Goal: Information Seeking & Learning: Learn about a topic

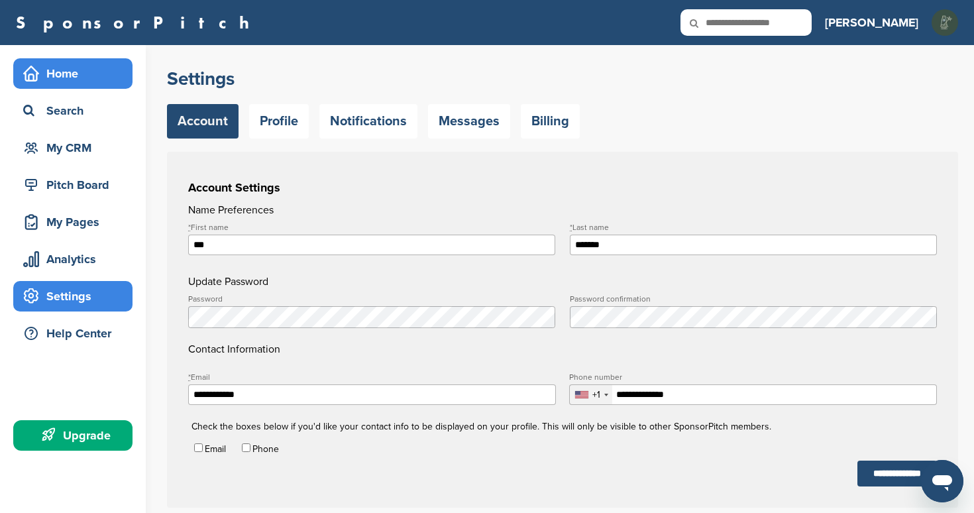
click at [63, 77] on div "Home" at bounding box center [76, 74] width 113 height 24
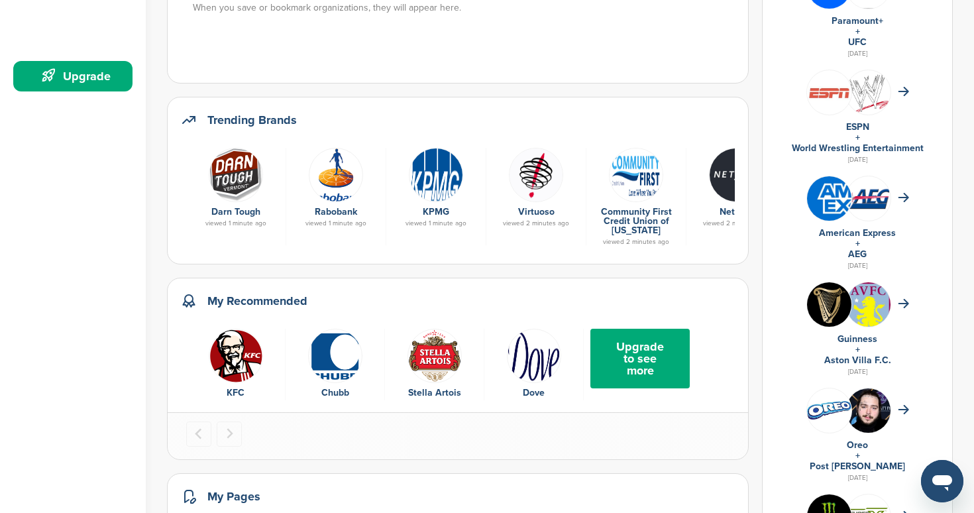
scroll to position [354, 0]
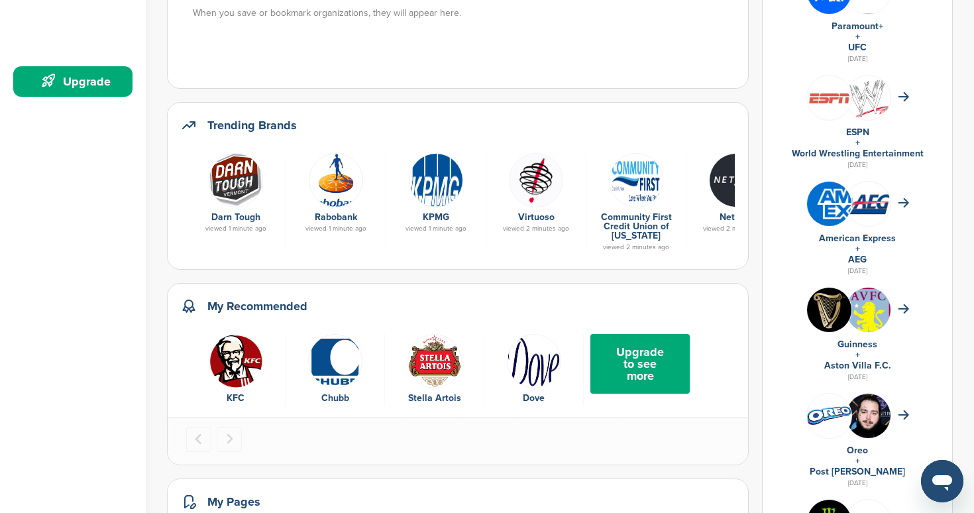
click at [428, 351] on img "3 of 4" at bounding box center [435, 361] width 54 height 54
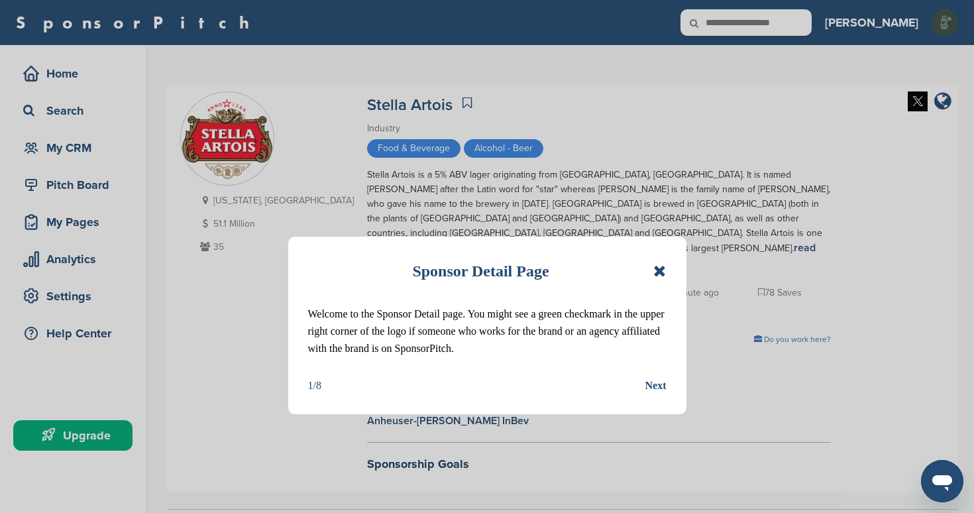
click at [656, 386] on div "Next" at bounding box center [656, 385] width 21 height 17
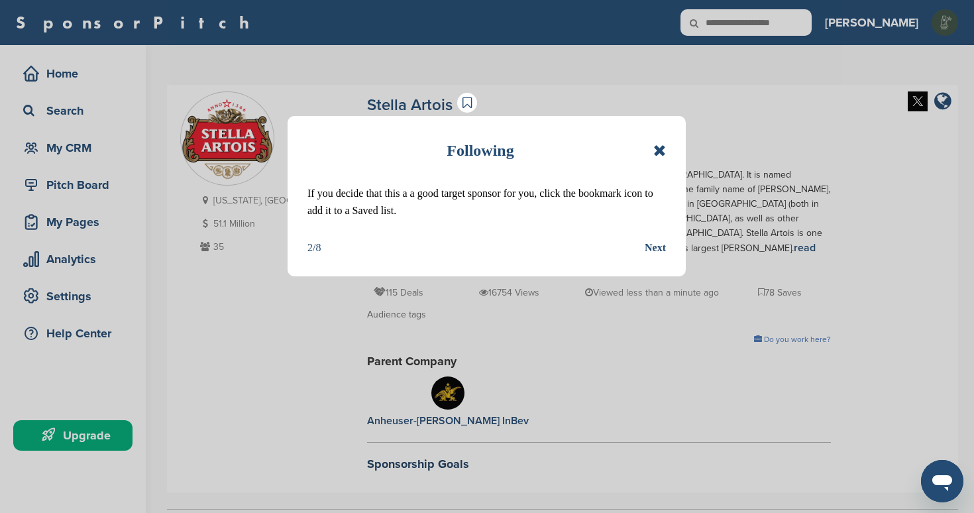
click at [657, 247] on div "Next" at bounding box center [655, 247] width 21 height 17
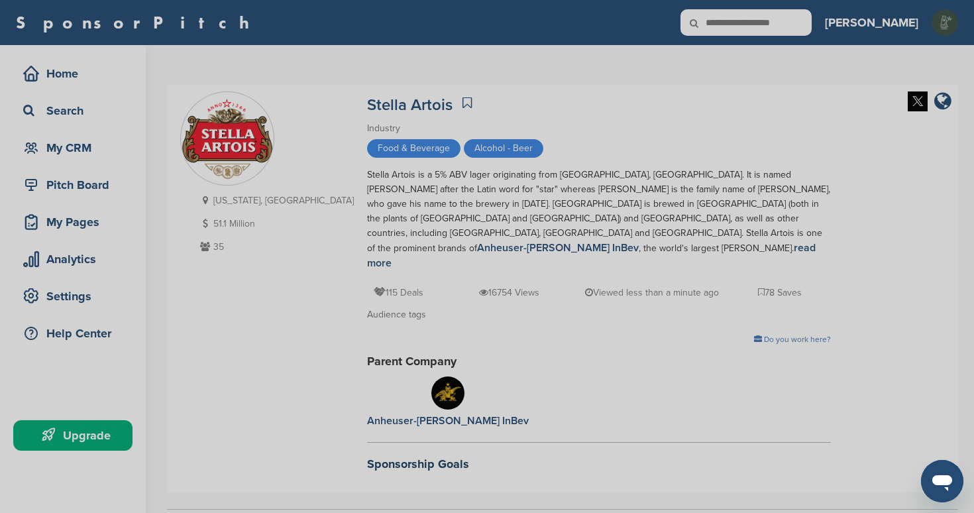
click at [597, 247] on div "Detail tabs Helpful tabs to check out are People, Key Markets, Competitors, Age…" at bounding box center [487, 256] width 974 height 513
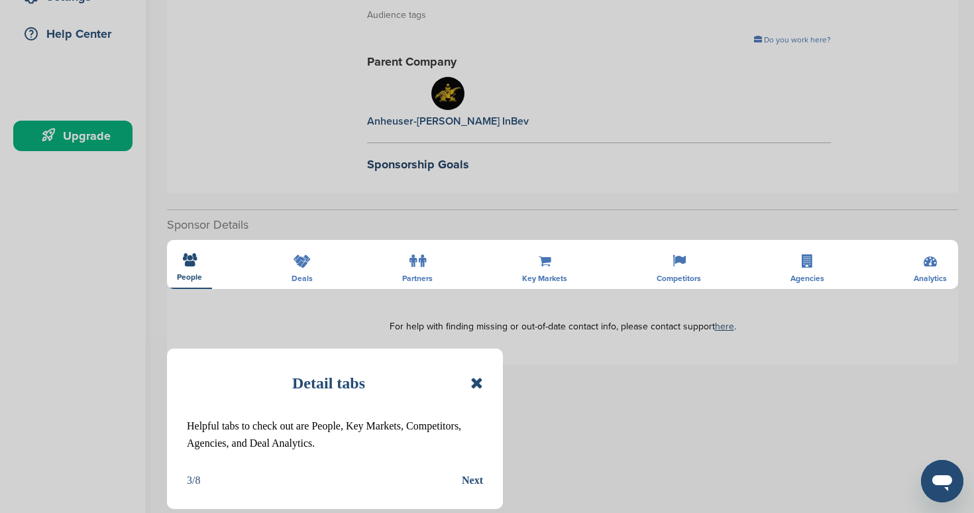
scroll to position [325, 0]
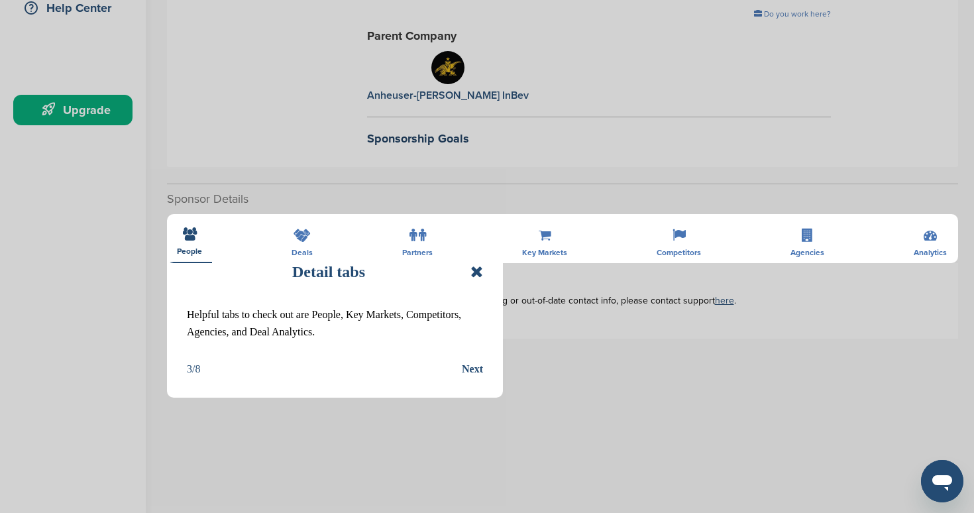
click at [469, 369] on div "Next" at bounding box center [472, 369] width 21 height 17
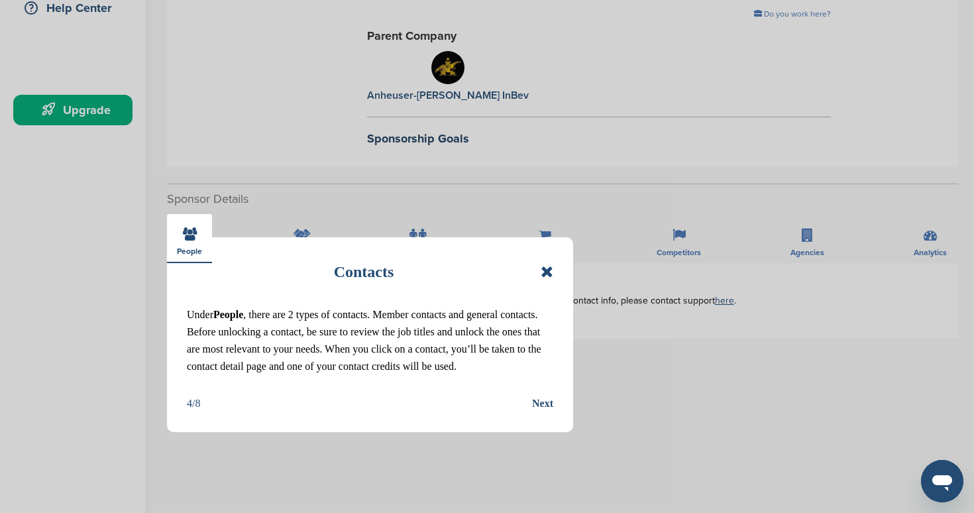
click at [536, 412] on div "Next" at bounding box center [542, 403] width 21 height 17
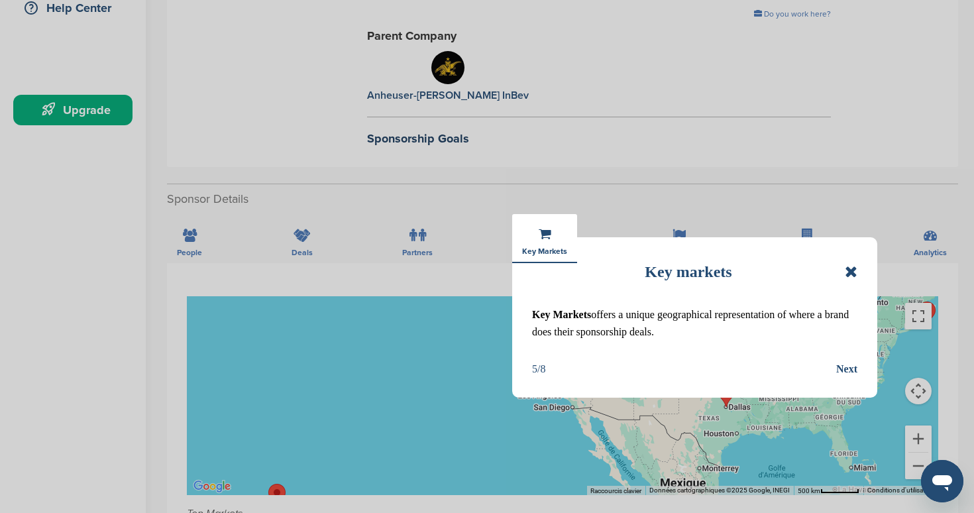
click at [852, 366] on div "Next" at bounding box center [846, 369] width 21 height 17
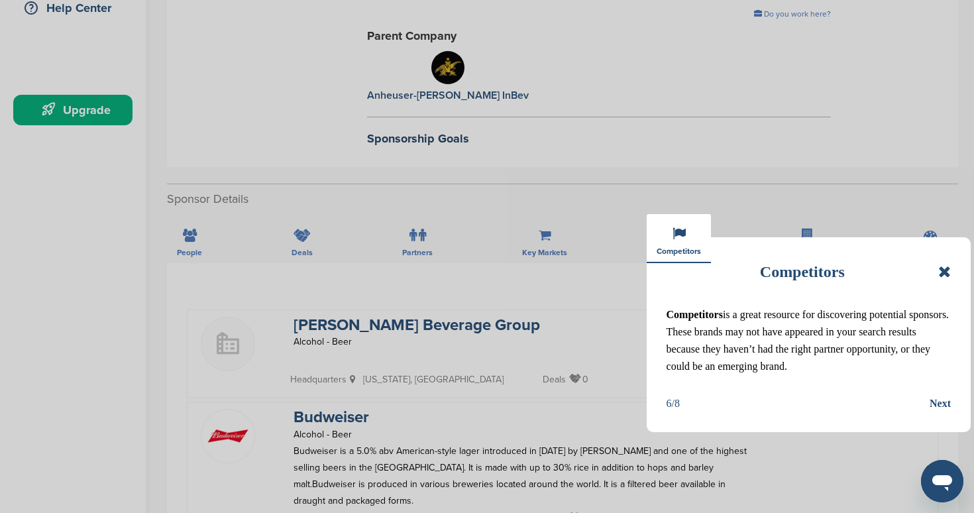
click at [933, 412] on div "Next" at bounding box center [940, 403] width 21 height 17
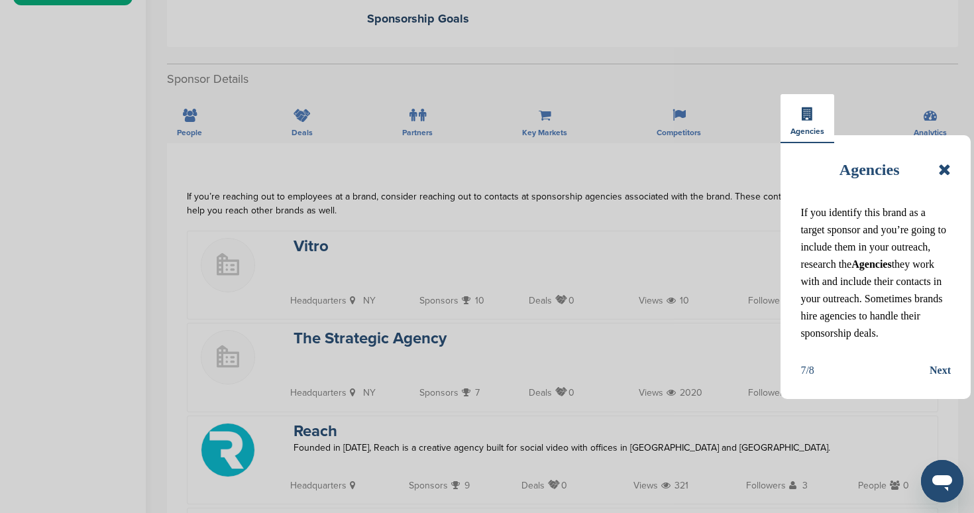
scroll to position [451, 0]
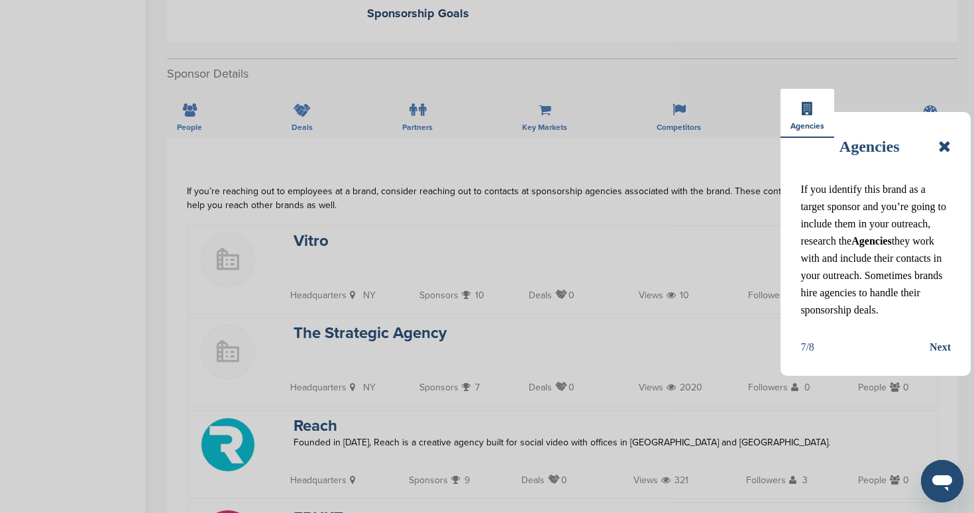
click at [942, 356] on div "Next" at bounding box center [940, 347] width 21 height 17
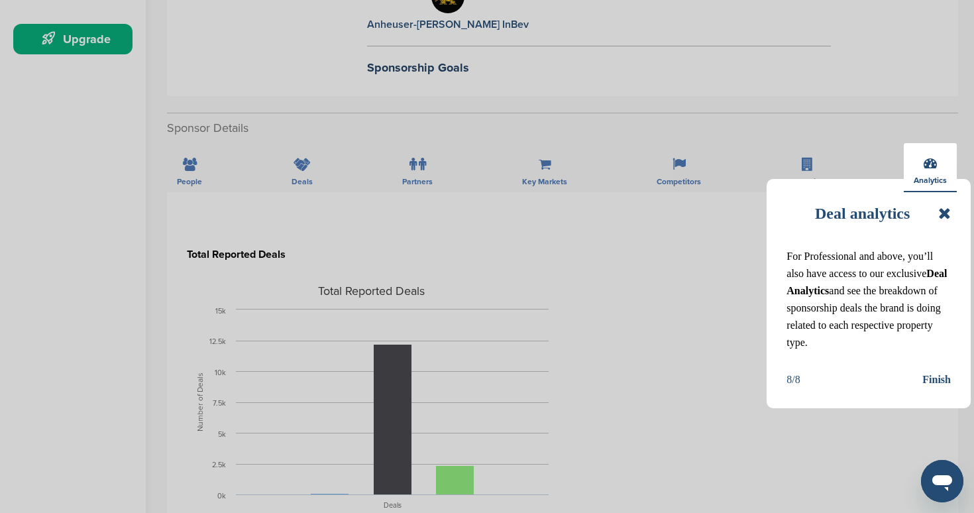
scroll to position [384, 0]
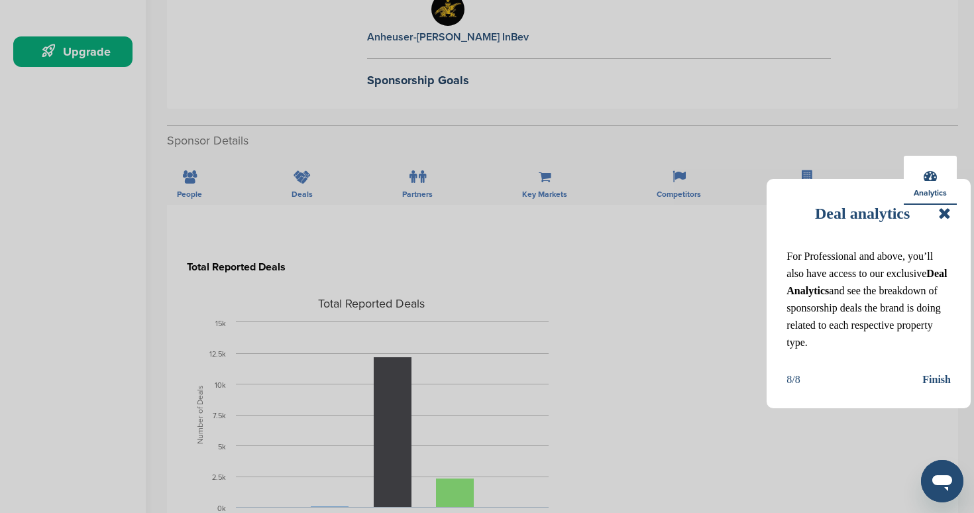
click at [931, 388] on div "Finish" at bounding box center [937, 379] width 29 height 17
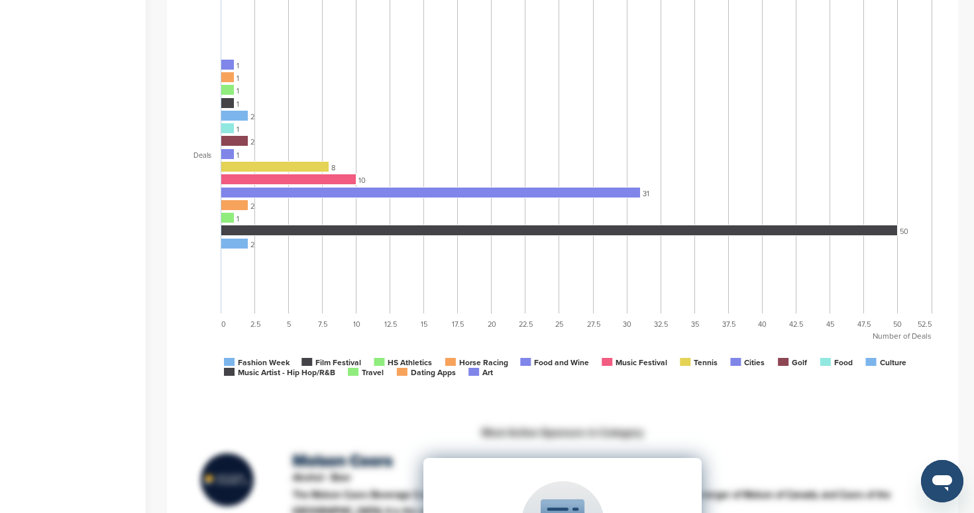
scroll to position [1022, 0]
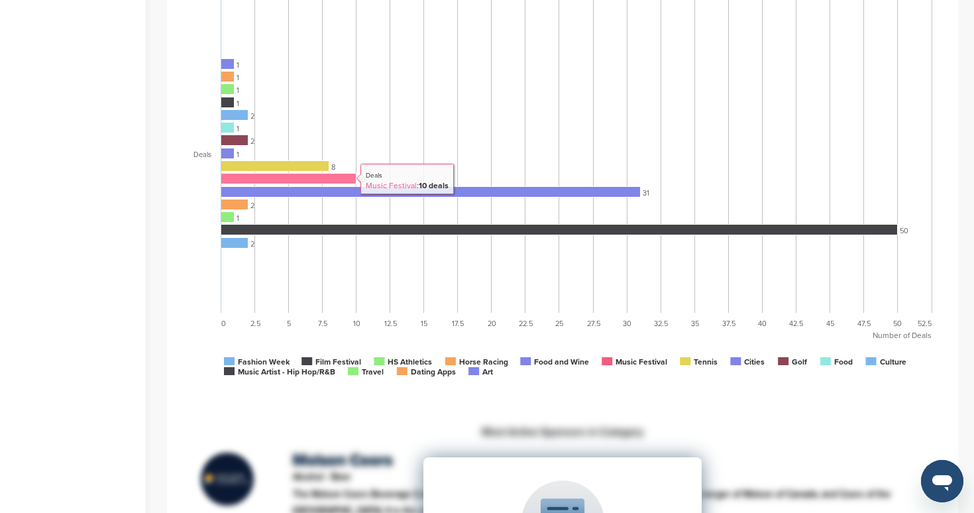
click at [260, 174] on rect at bounding box center [288, 179] width 135 height 11
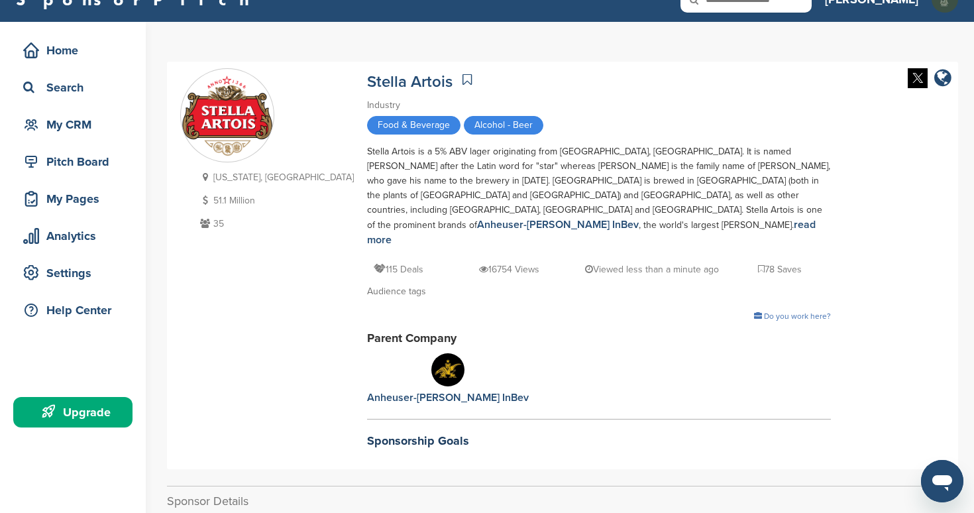
scroll to position [0, 0]
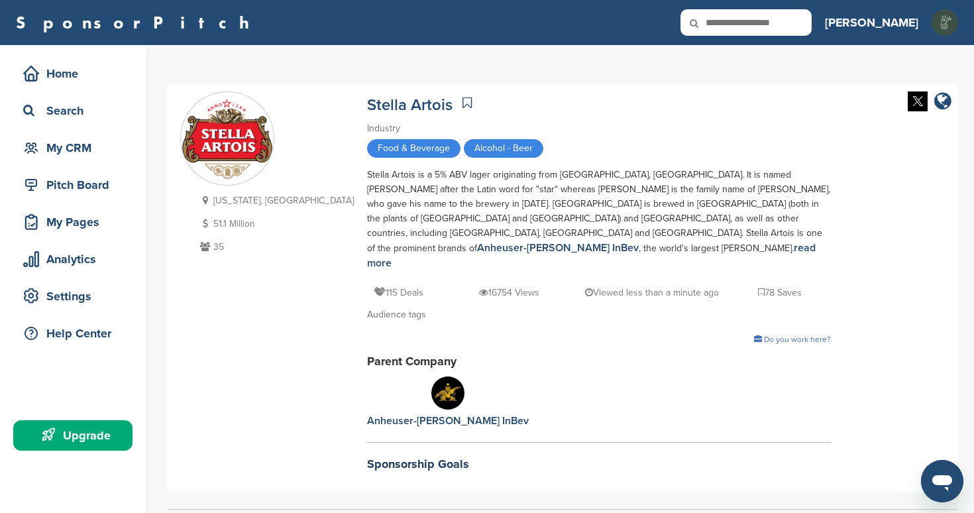
click at [463, 104] on icon at bounding box center [467, 102] width 9 height 13
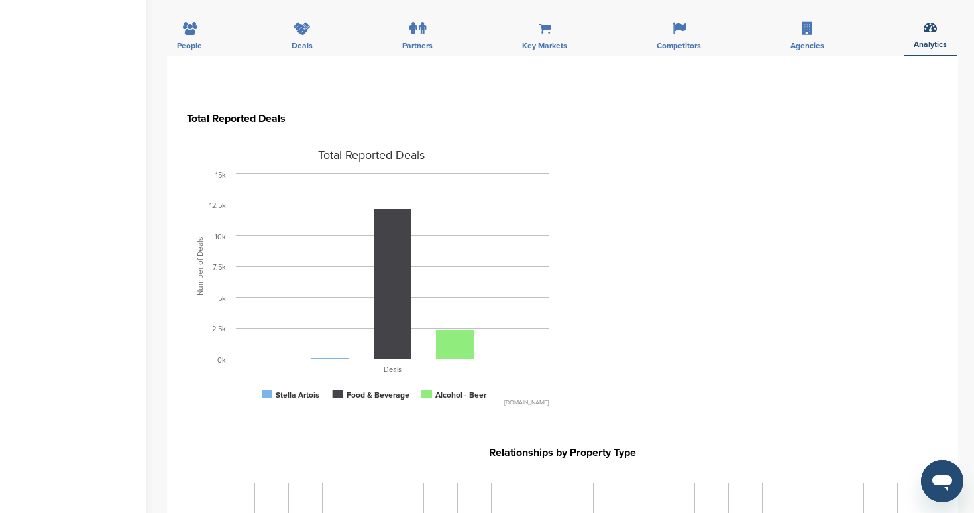
scroll to position [569, 0]
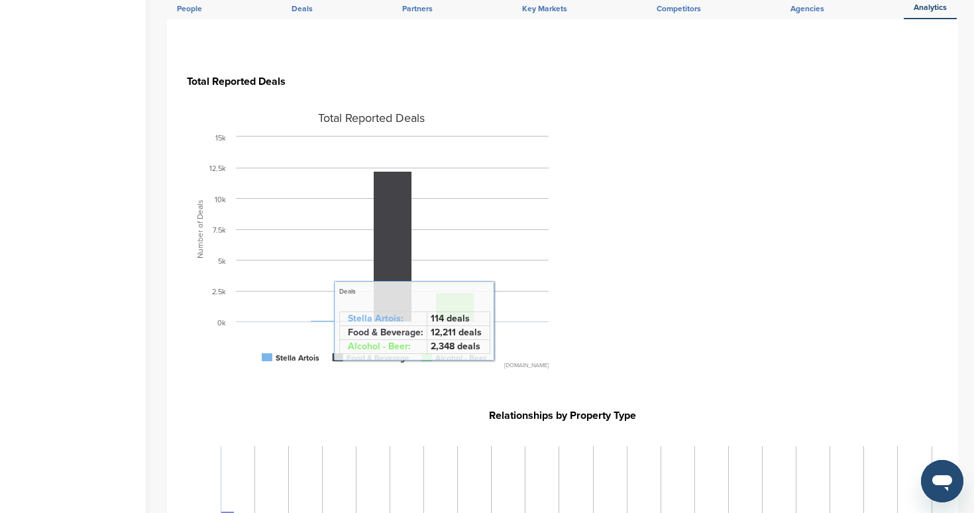
click at [633, 252] on section "Total Reported Deals Created with Highcharts 4.0.3 Number of Deals Total Report…" at bounding box center [563, 227] width 752 height 350
click at [265, 353] on rect at bounding box center [267, 357] width 11 height 8
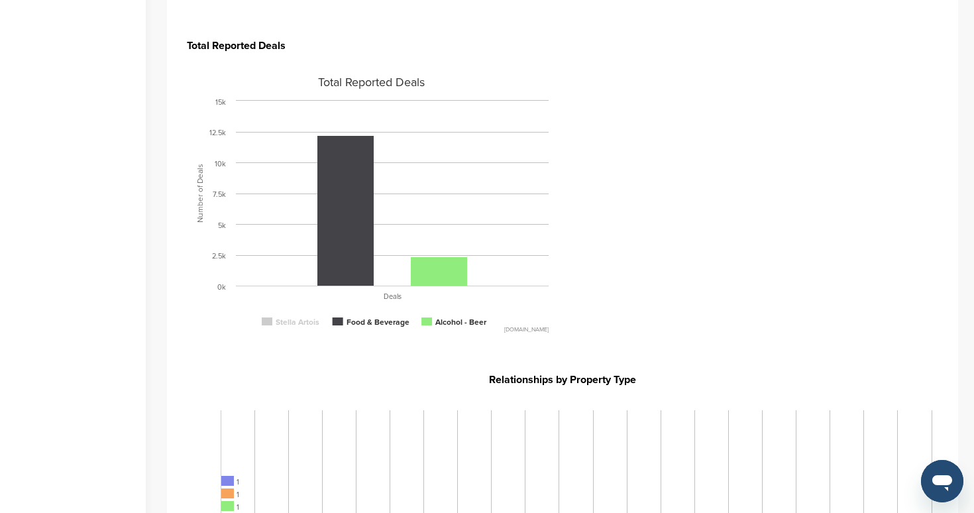
scroll to position [589, 0]
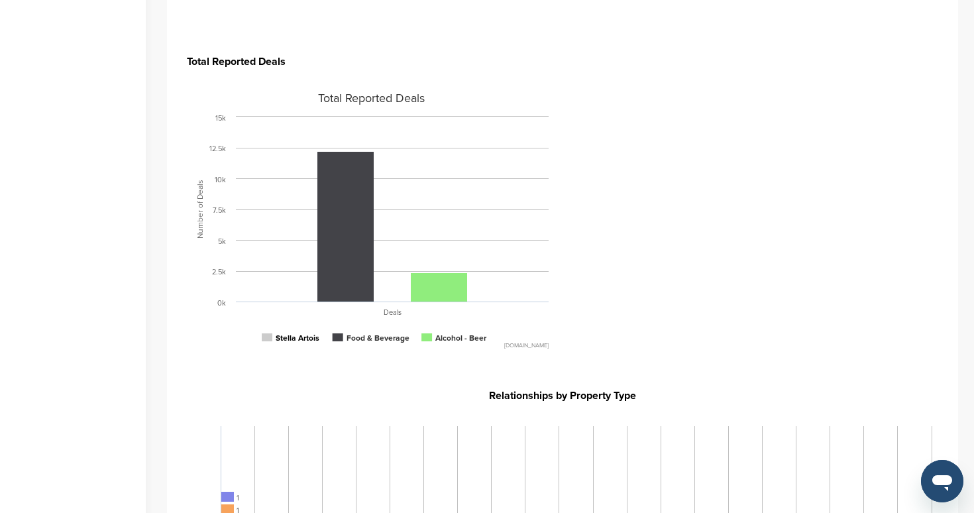
click at [264, 333] on rect at bounding box center [267, 337] width 11 height 8
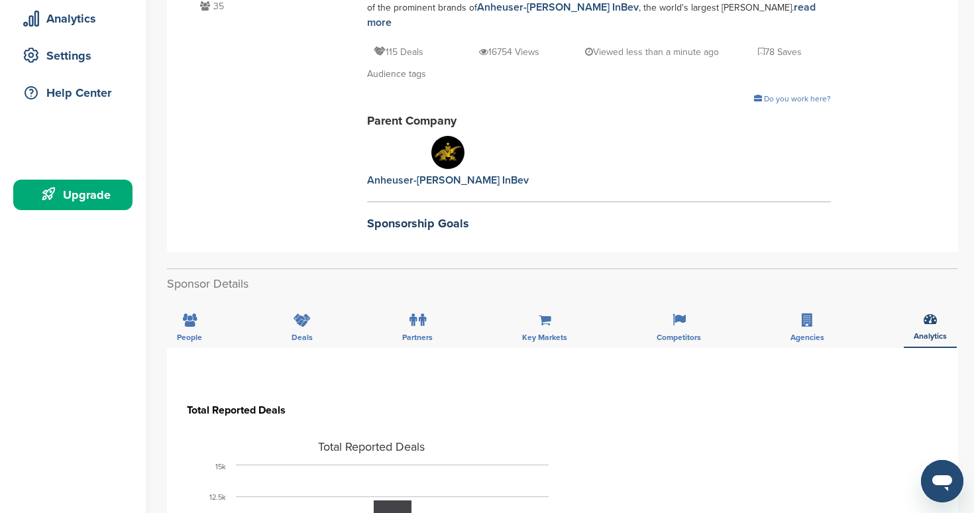
scroll to position [240, 0]
click at [678, 314] on icon at bounding box center [679, 320] width 13 height 13
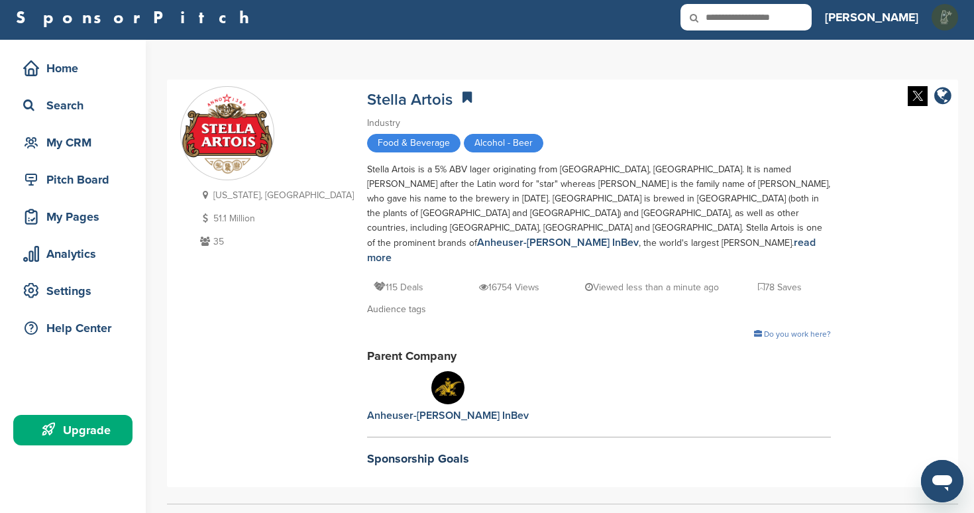
scroll to position [4, 0]
